Goal: Task Accomplishment & Management: Use online tool/utility

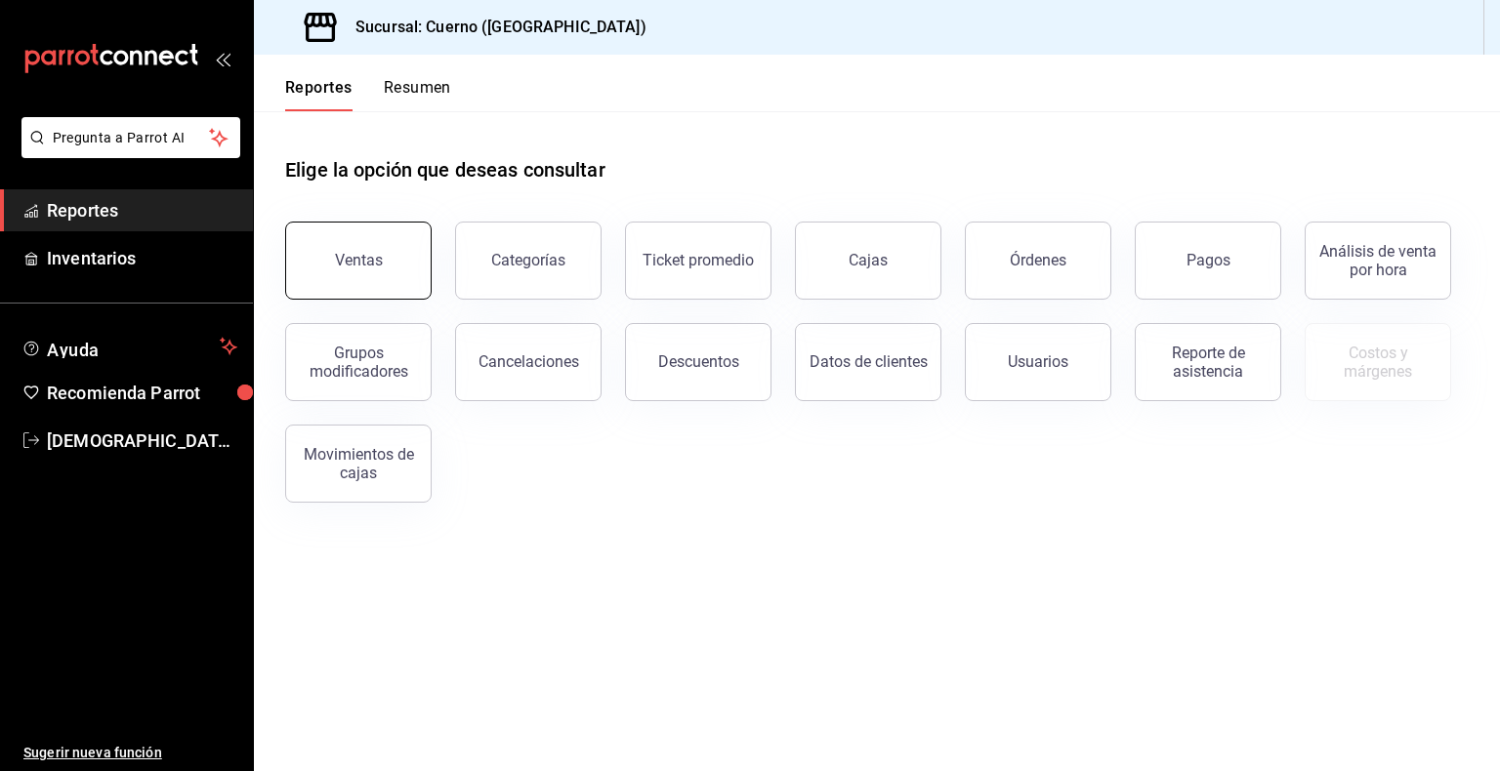
click at [359, 260] on div "Ventas" at bounding box center [359, 260] width 48 height 19
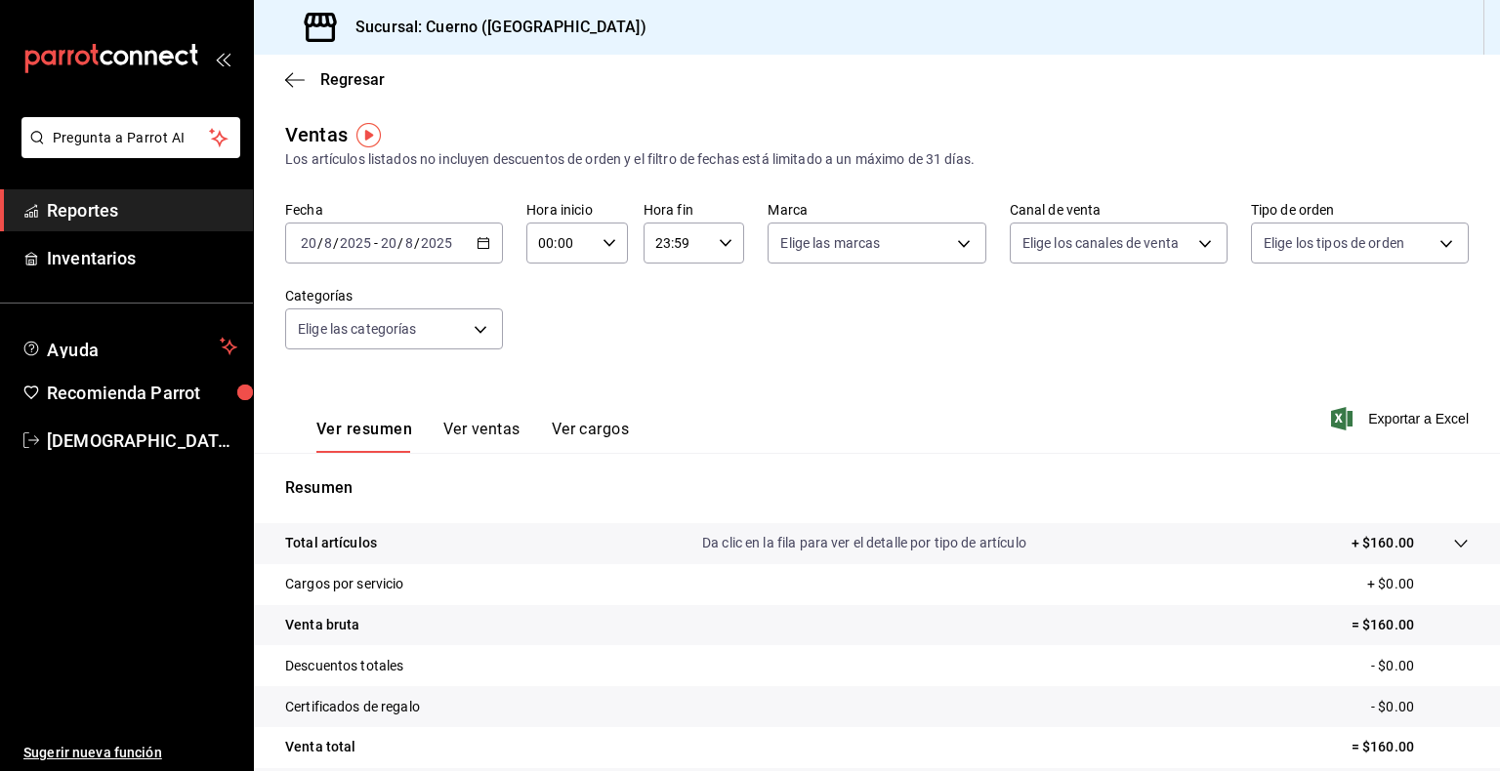
click at [478, 241] on \(Stroke\) "button" at bounding box center [483, 241] width 11 height 1
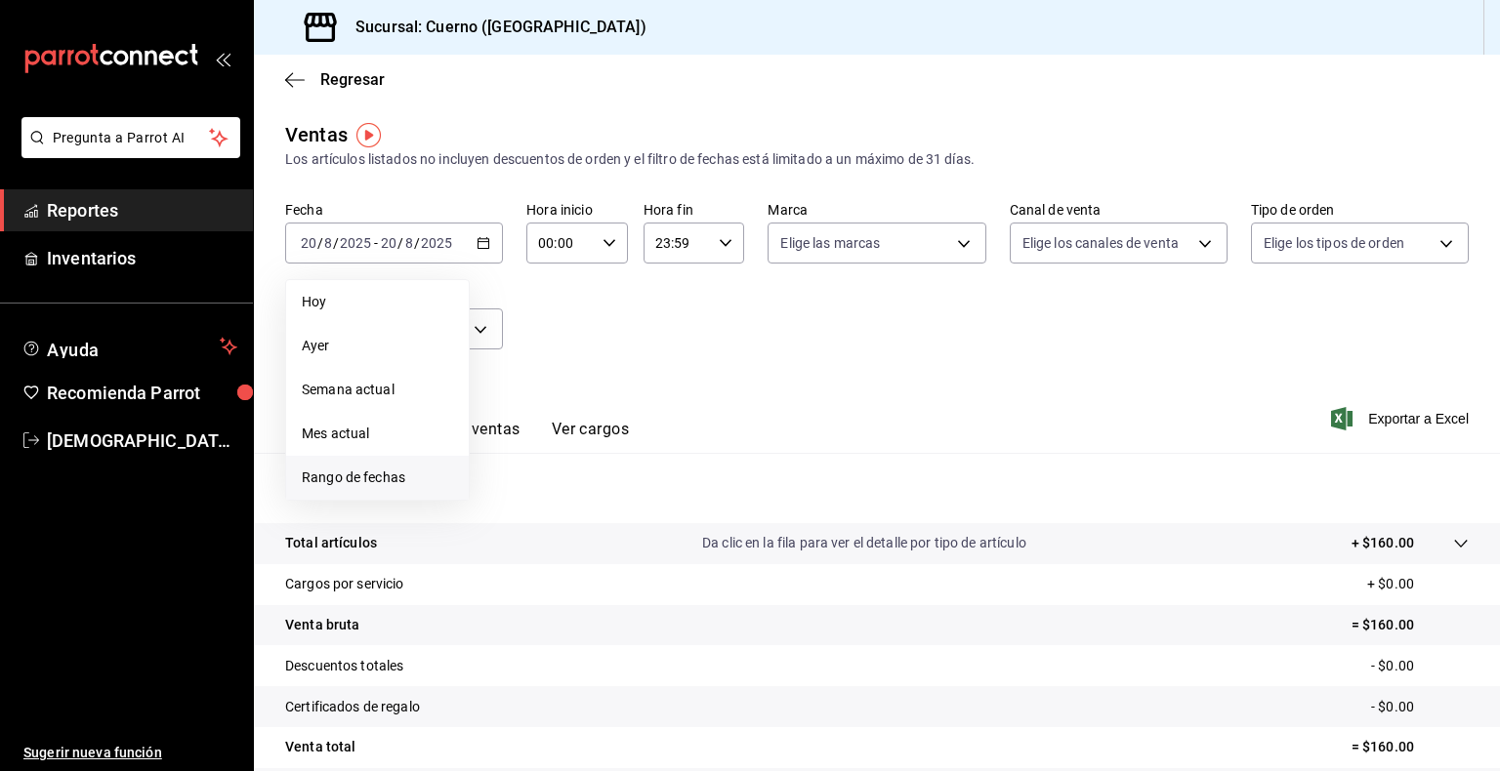
click at [342, 478] on span "Rango de fechas" at bounding box center [377, 478] width 151 height 21
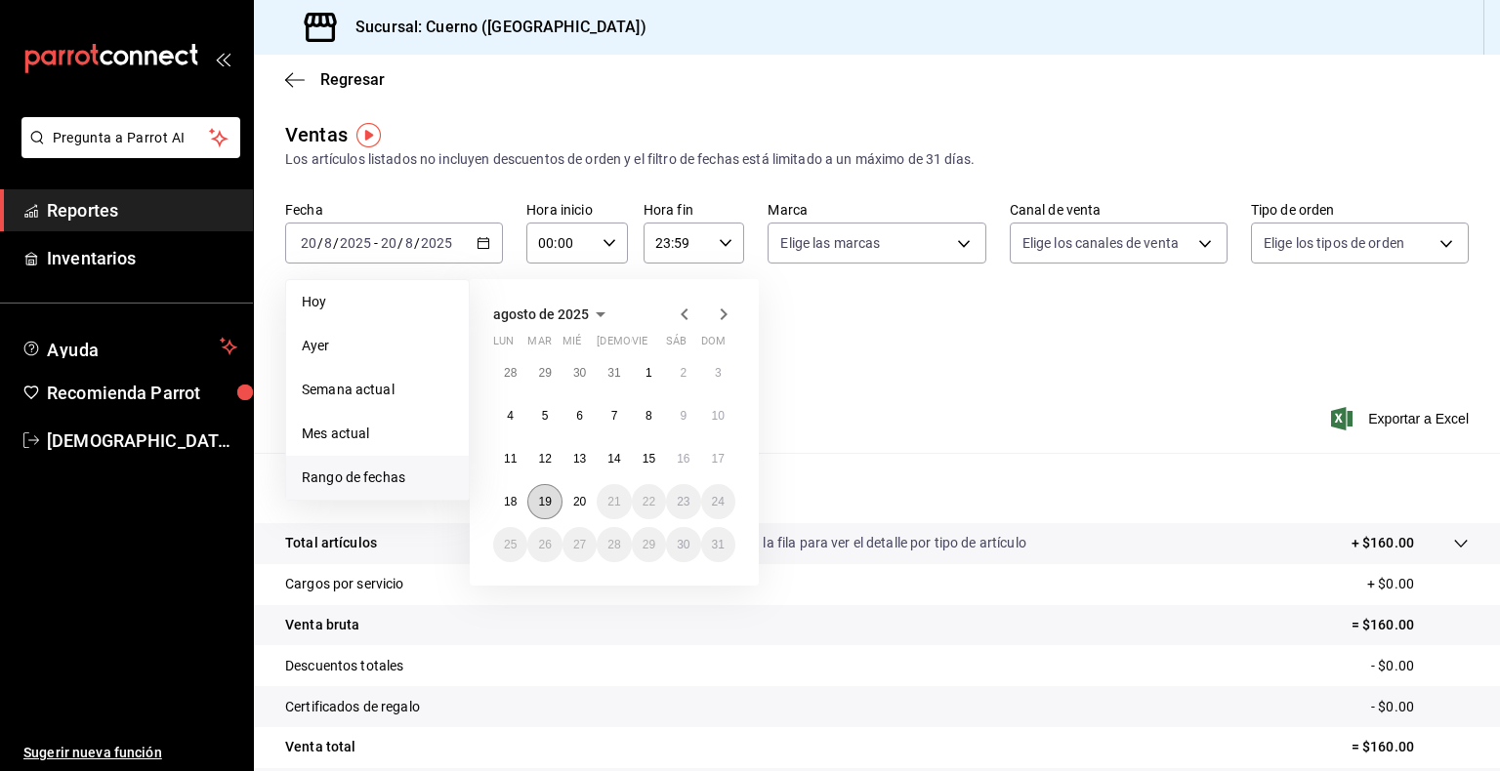
click at [544, 501] on abbr "19" at bounding box center [544, 502] width 13 height 14
click at [585, 496] on abbr "20" at bounding box center [579, 502] width 13 height 14
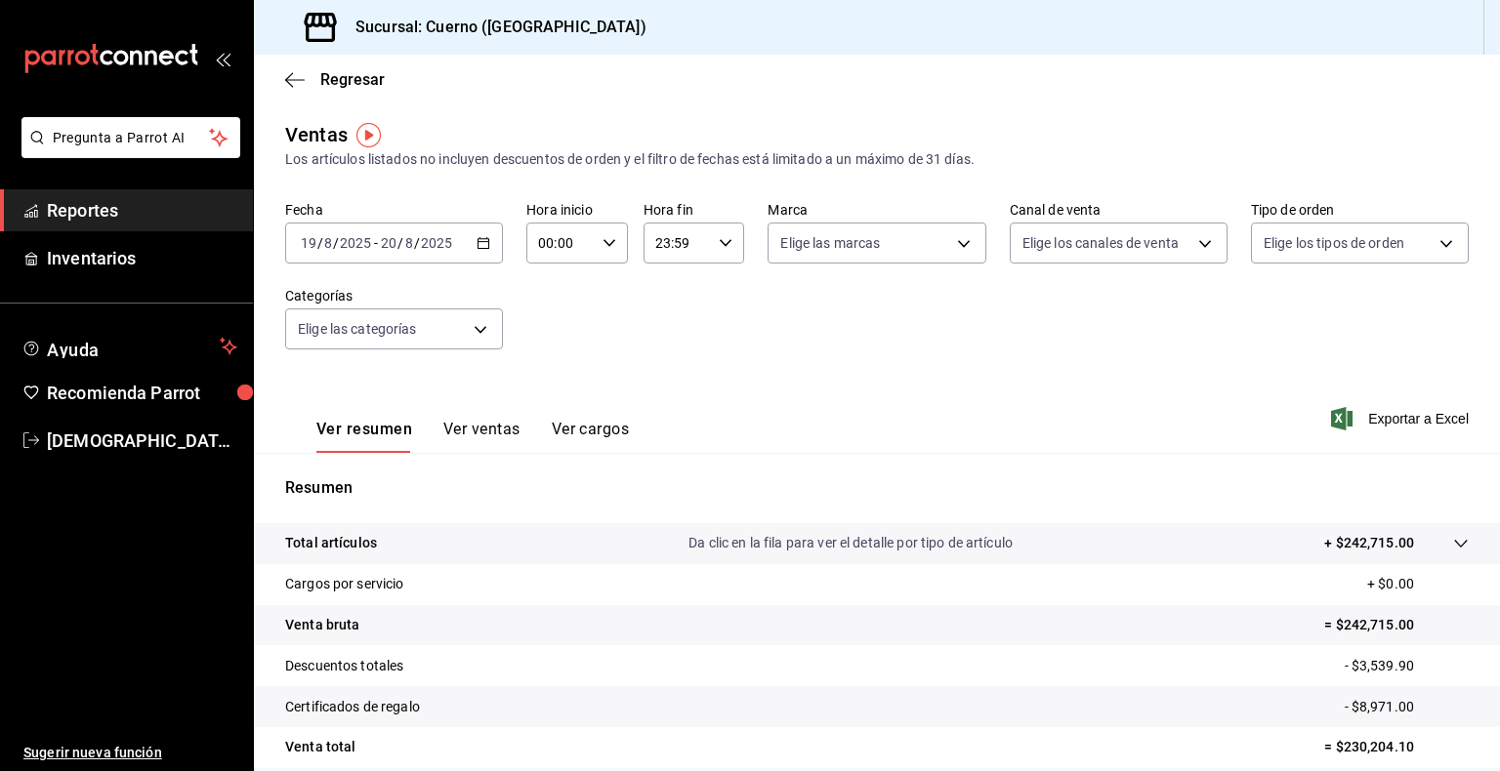
click at [605, 248] on icon "button" at bounding box center [610, 243] width 14 height 14
click at [551, 397] on button "05" at bounding box center [548, 383] width 42 height 39
type input "05:00"
click at [724, 237] on div at bounding box center [750, 385] width 1500 height 771
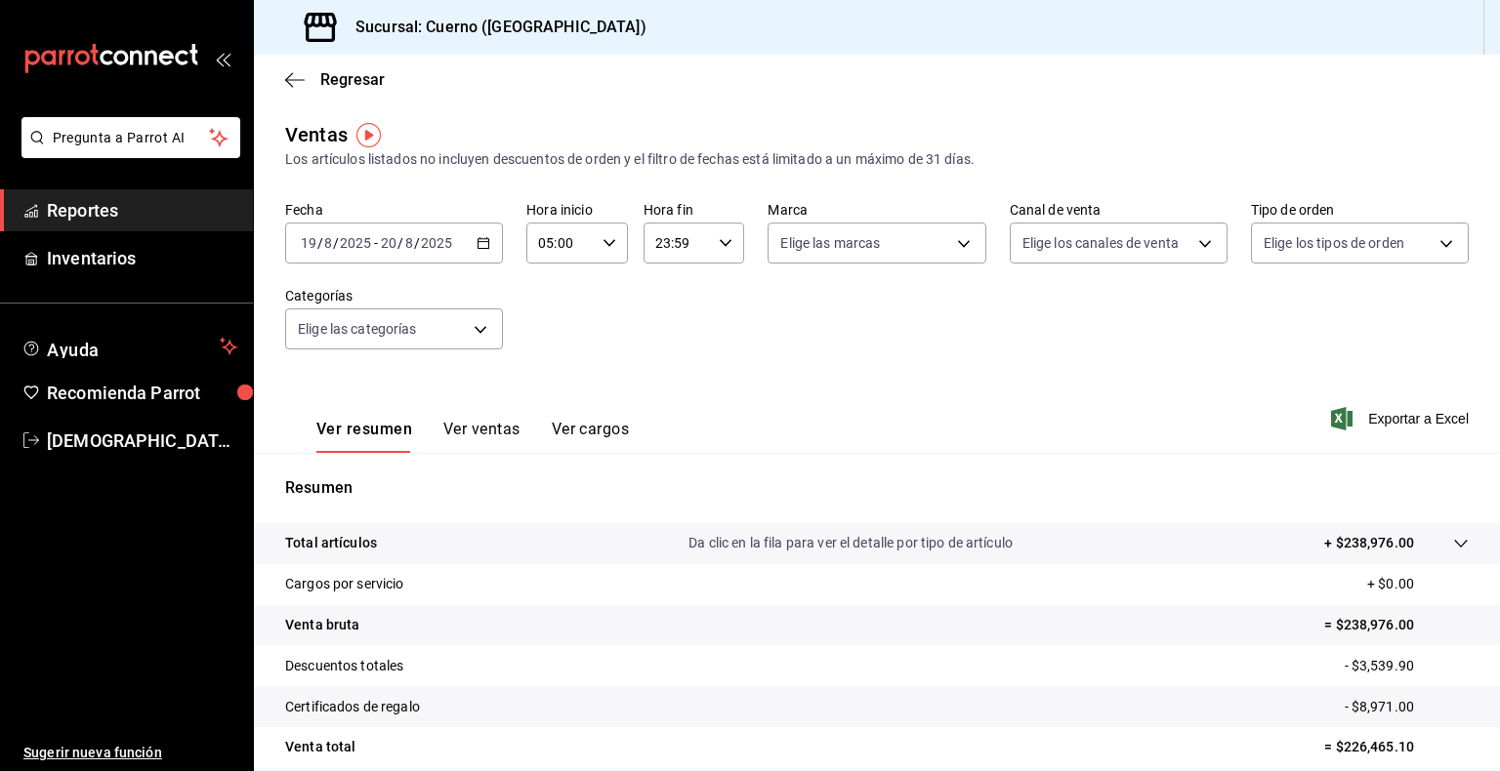
click at [724, 237] on icon "button" at bounding box center [726, 243] width 14 height 14
click at [652, 327] on button "05" at bounding box center [664, 331] width 42 height 39
click at [795, 338] on div at bounding box center [750, 385] width 1500 height 771
click at [719, 239] on icon "button" at bounding box center [726, 243] width 14 height 14
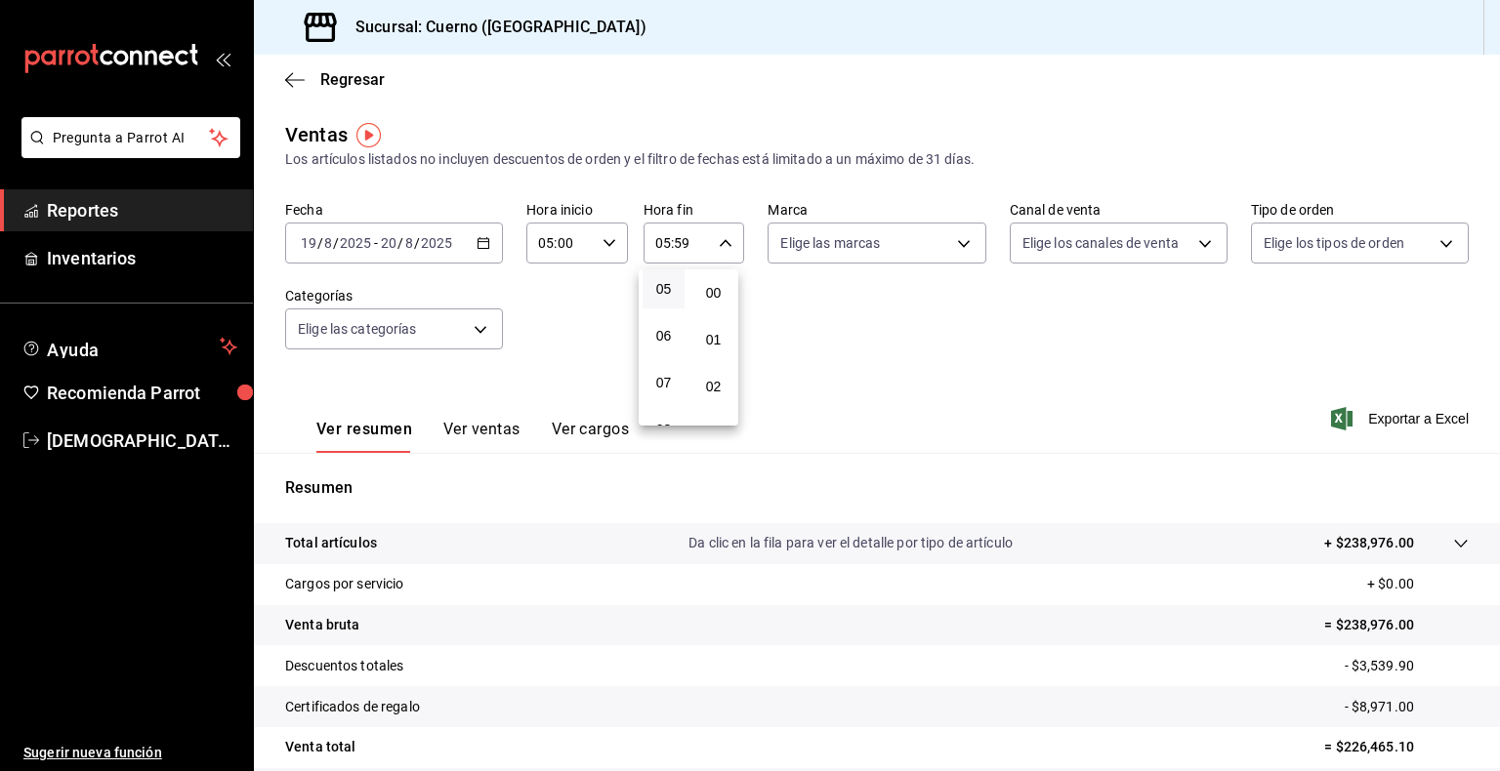
click at [801, 327] on div at bounding box center [750, 385] width 1500 height 771
click at [724, 242] on icon "button" at bounding box center [726, 243] width 14 height 14
click at [660, 292] on span "05" at bounding box center [663, 289] width 19 height 16
click at [716, 299] on span "00" at bounding box center [713, 293] width 19 height 16
type input "05:00"
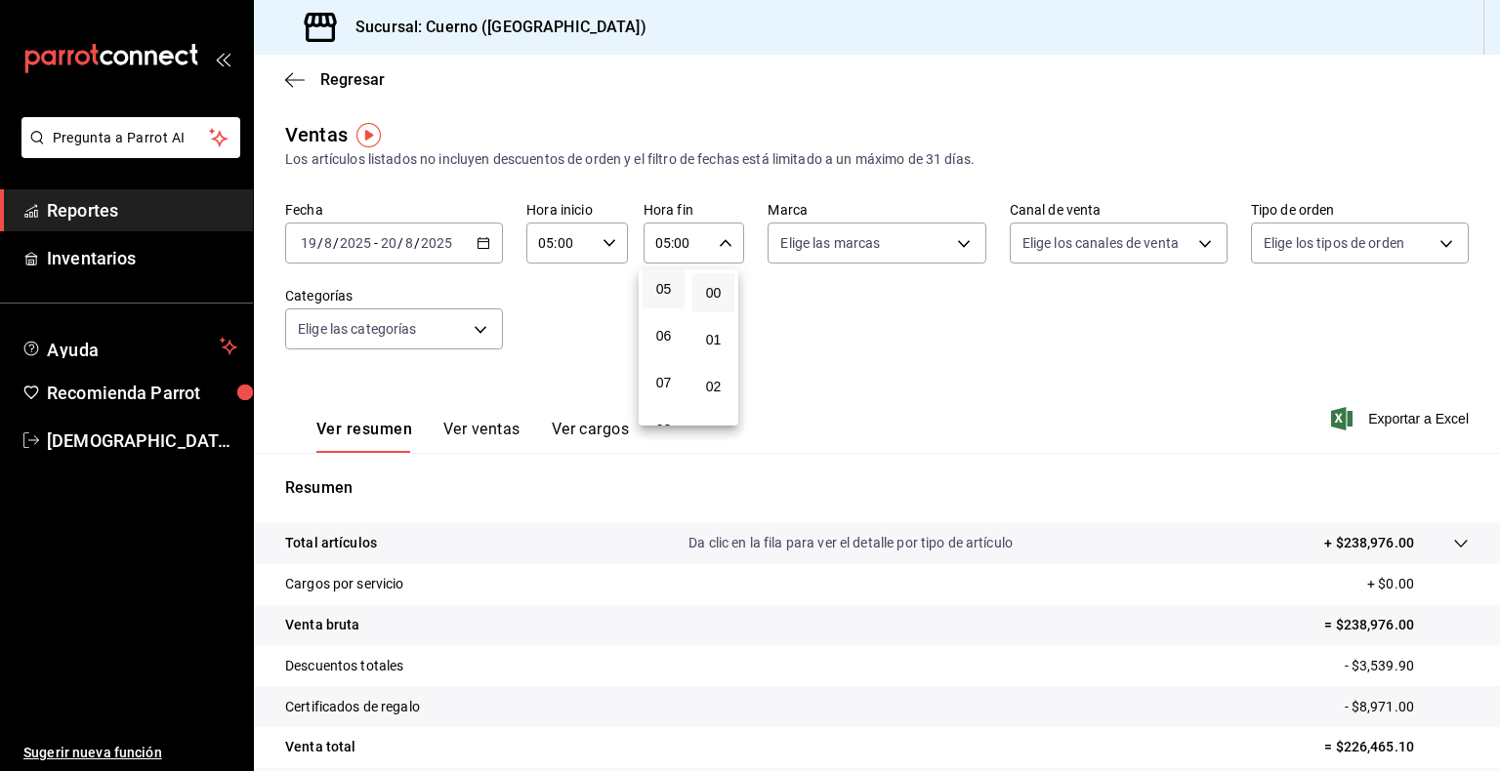
click at [811, 385] on div at bounding box center [750, 385] width 1500 height 771
click at [1397, 419] on span "Exportar a Excel" at bounding box center [1402, 418] width 134 height 23
